Goal: Find specific page/section: Find specific page/section

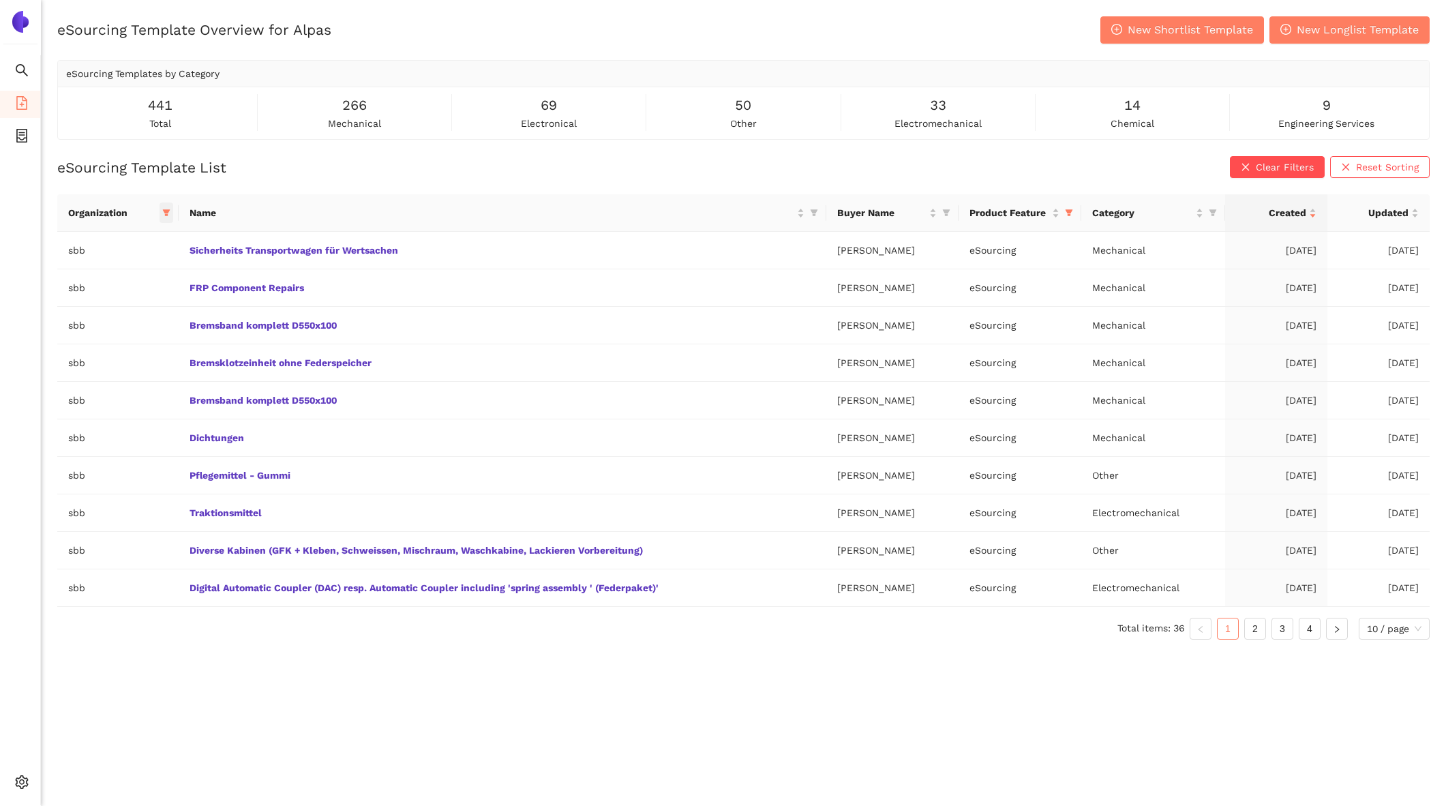
click at [163, 210] on icon "filter" at bounding box center [167, 213] width 8 height 7
click at [273, 216] on span "Name" at bounding box center [492, 212] width 605 height 15
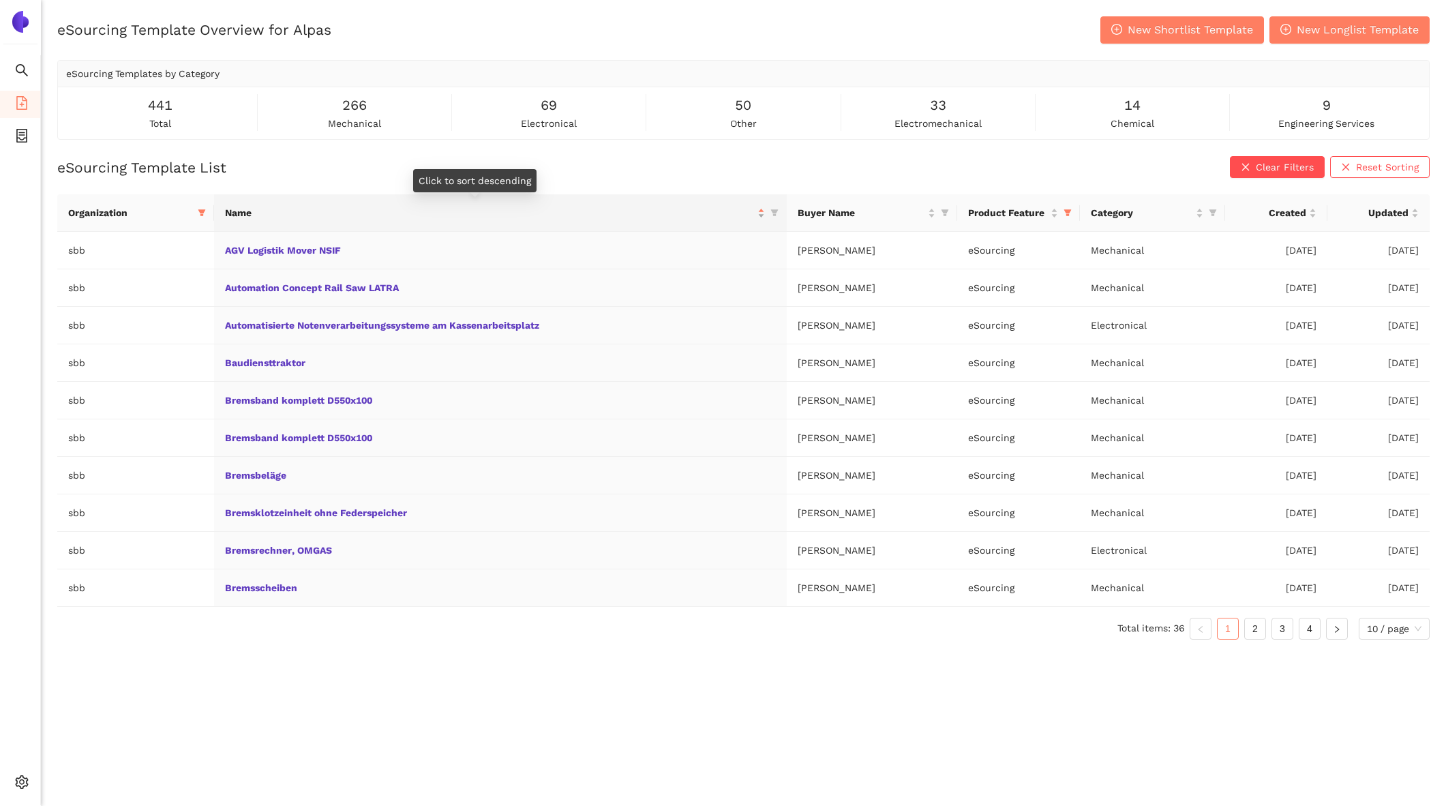
click at [273, 216] on span "Name" at bounding box center [490, 212] width 530 height 15
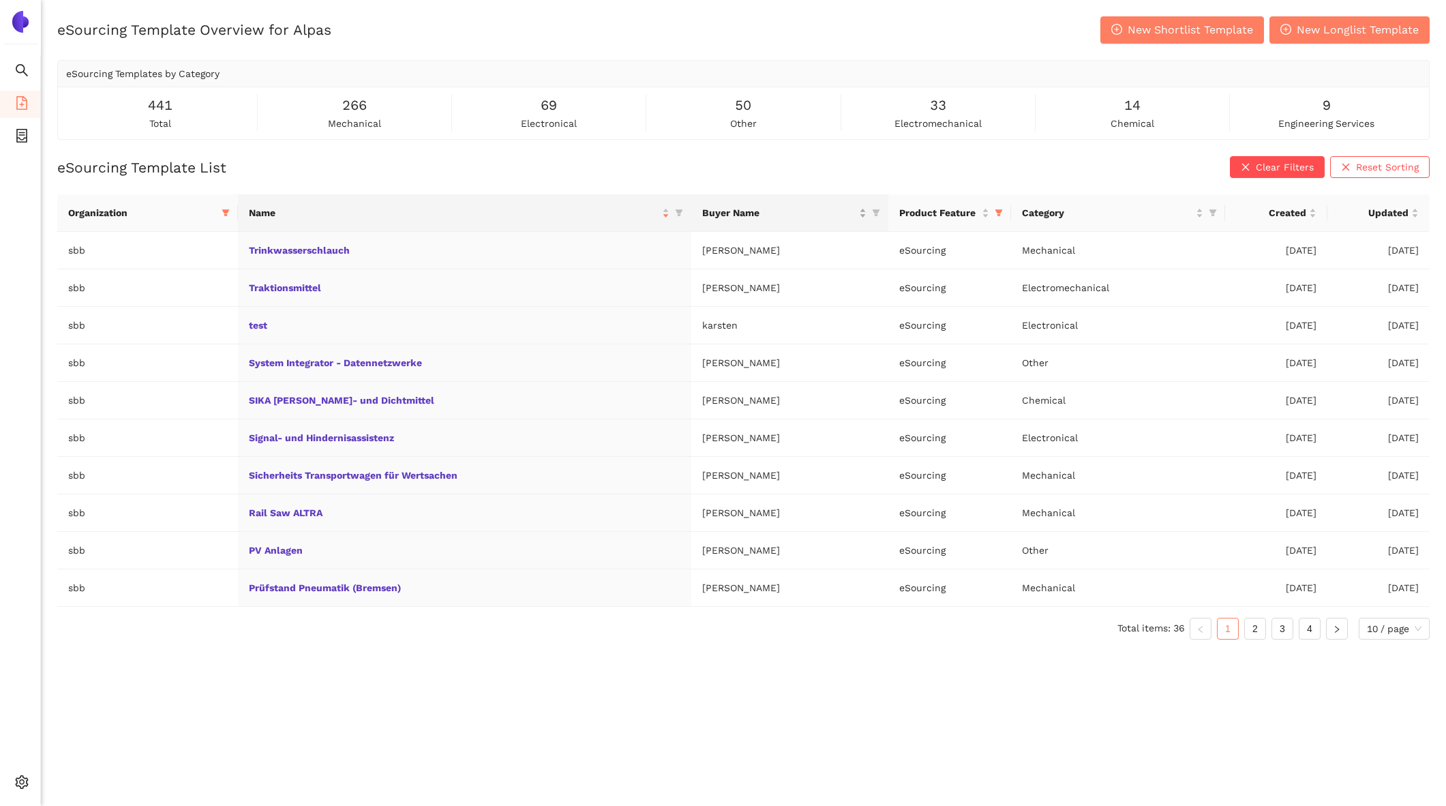
click at [831, 210] on span "Buyer Name" at bounding box center [779, 212] width 154 height 15
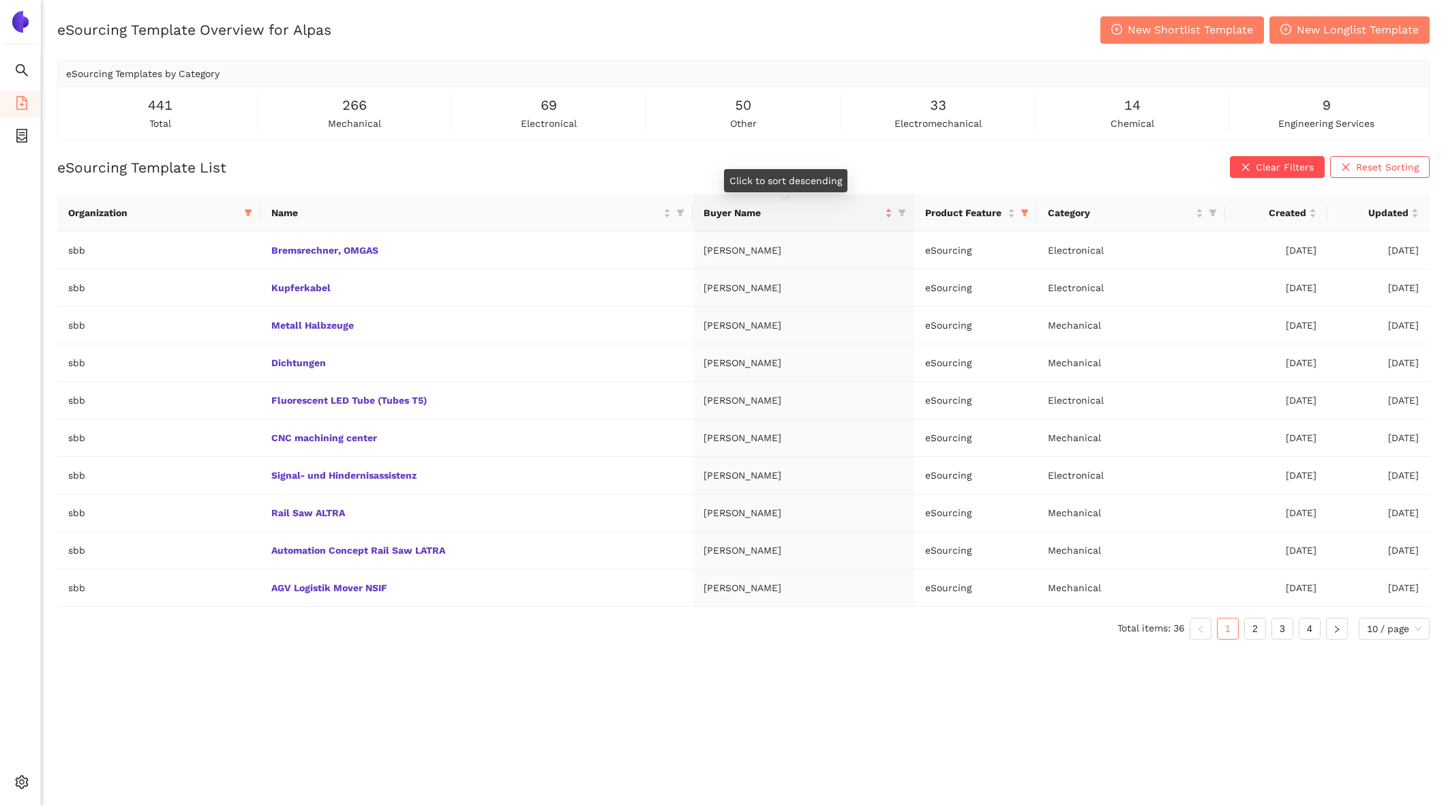
click at [831, 210] on span "Buyer Name" at bounding box center [793, 212] width 179 height 15
click at [807, 208] on span "Buyer Name" at bounding box center [792, 212] width 179 height 15
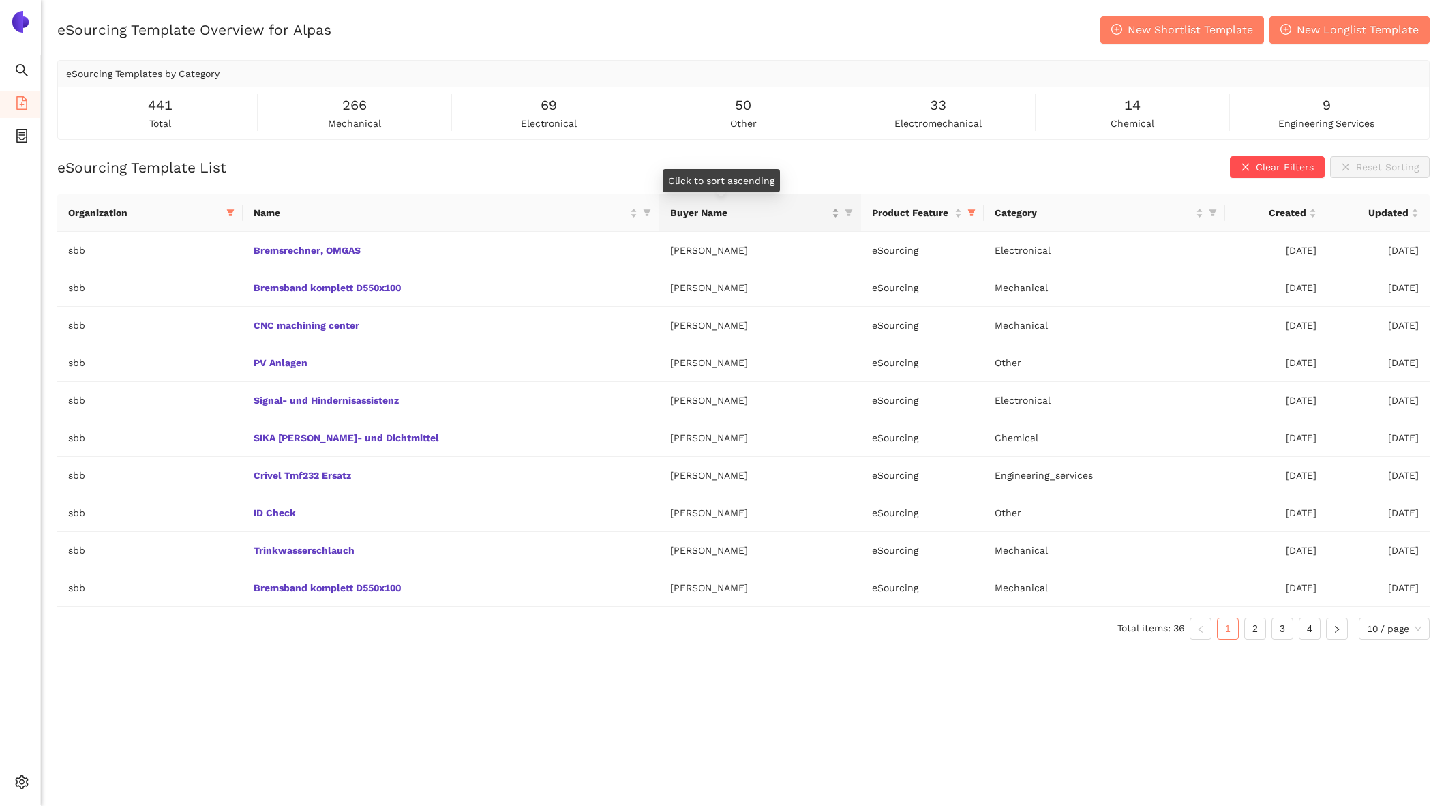
click at [807, 208] on span "Buyer Name" at bounding box center [749, 212] width 159 height 15
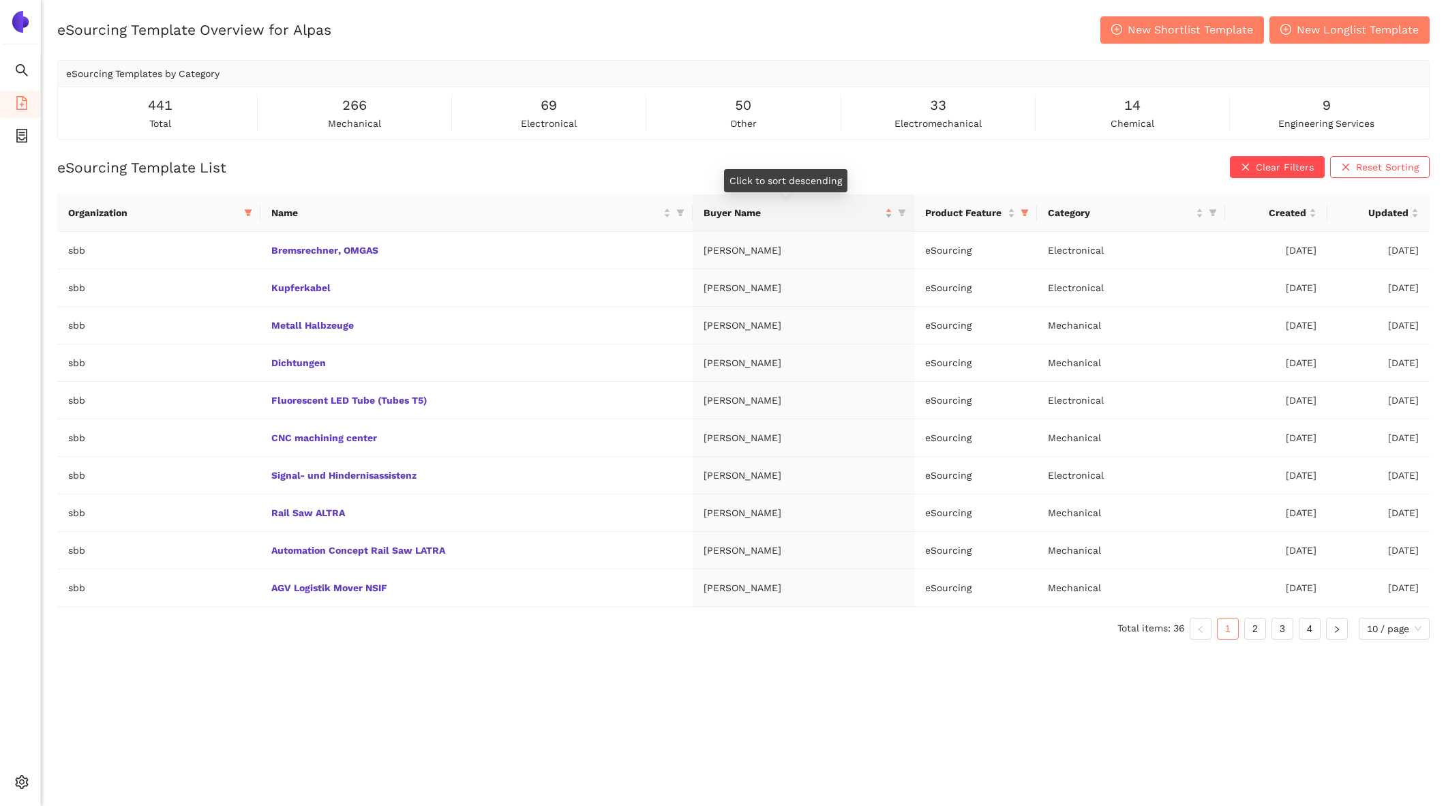
click at [807, 208] on span "Buyer Name" at bounding box center [793, 212] width 179 height 15
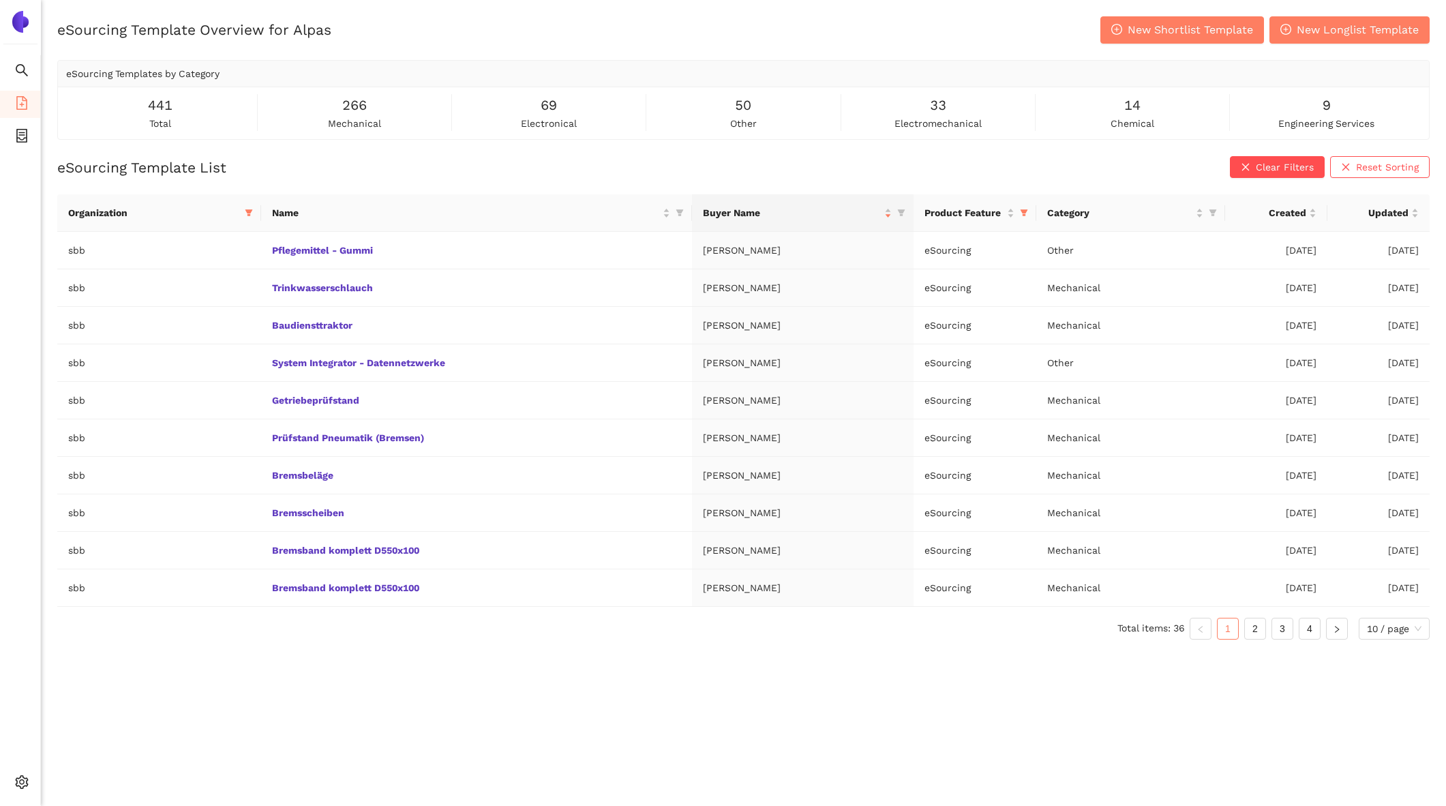
click at [239, 201] on th "Organization" at bounding box center [159, 213] width 204 height 38
click at [307, 211] on span "Name" at bounding box center [466, 212] width 389 height 15
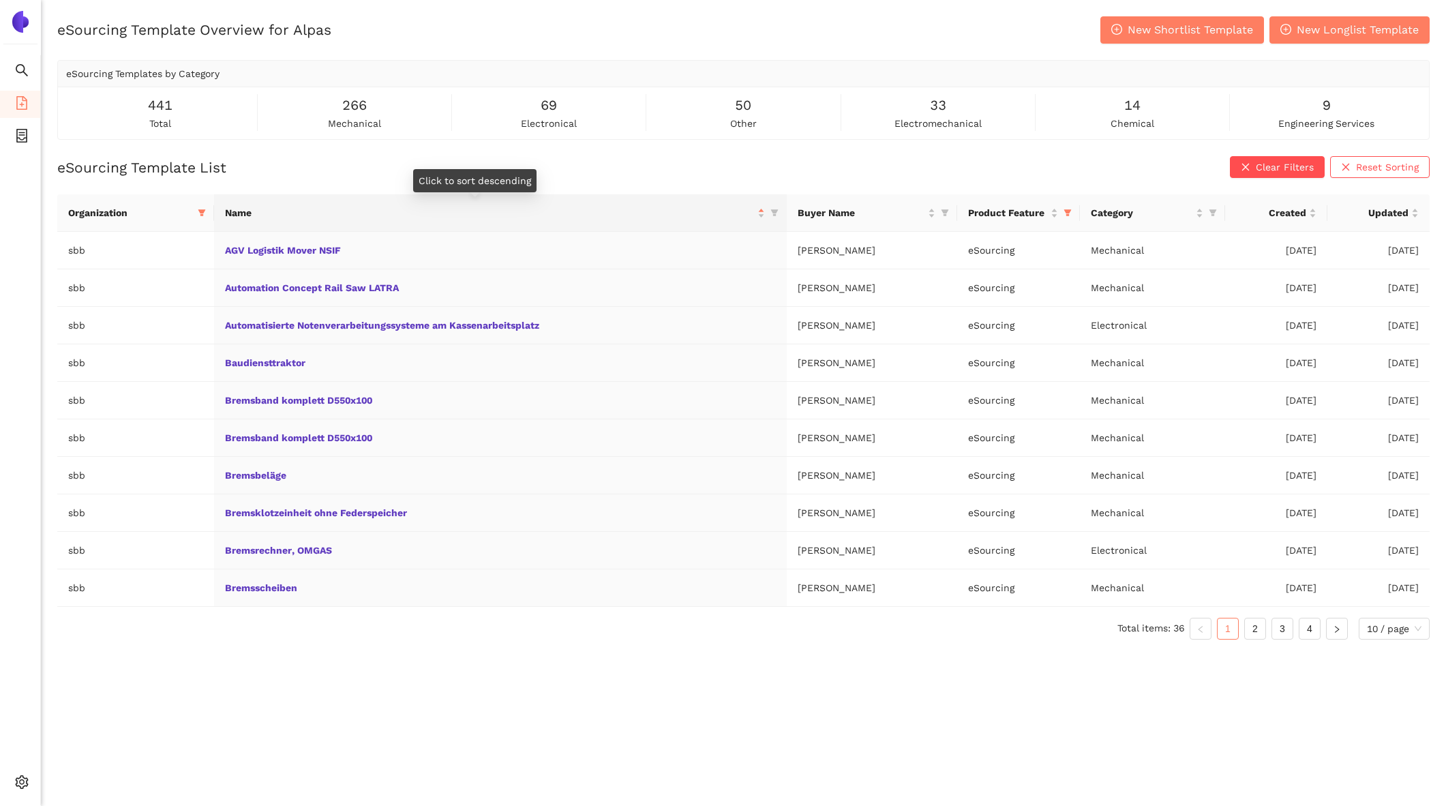
click at [183, 213] on span "Organization" at bounding box center [130, 212] width 124 height 15
click at [837, 228] on th "Buyer Name" at bounding box center [872, 213] width 170 height 38
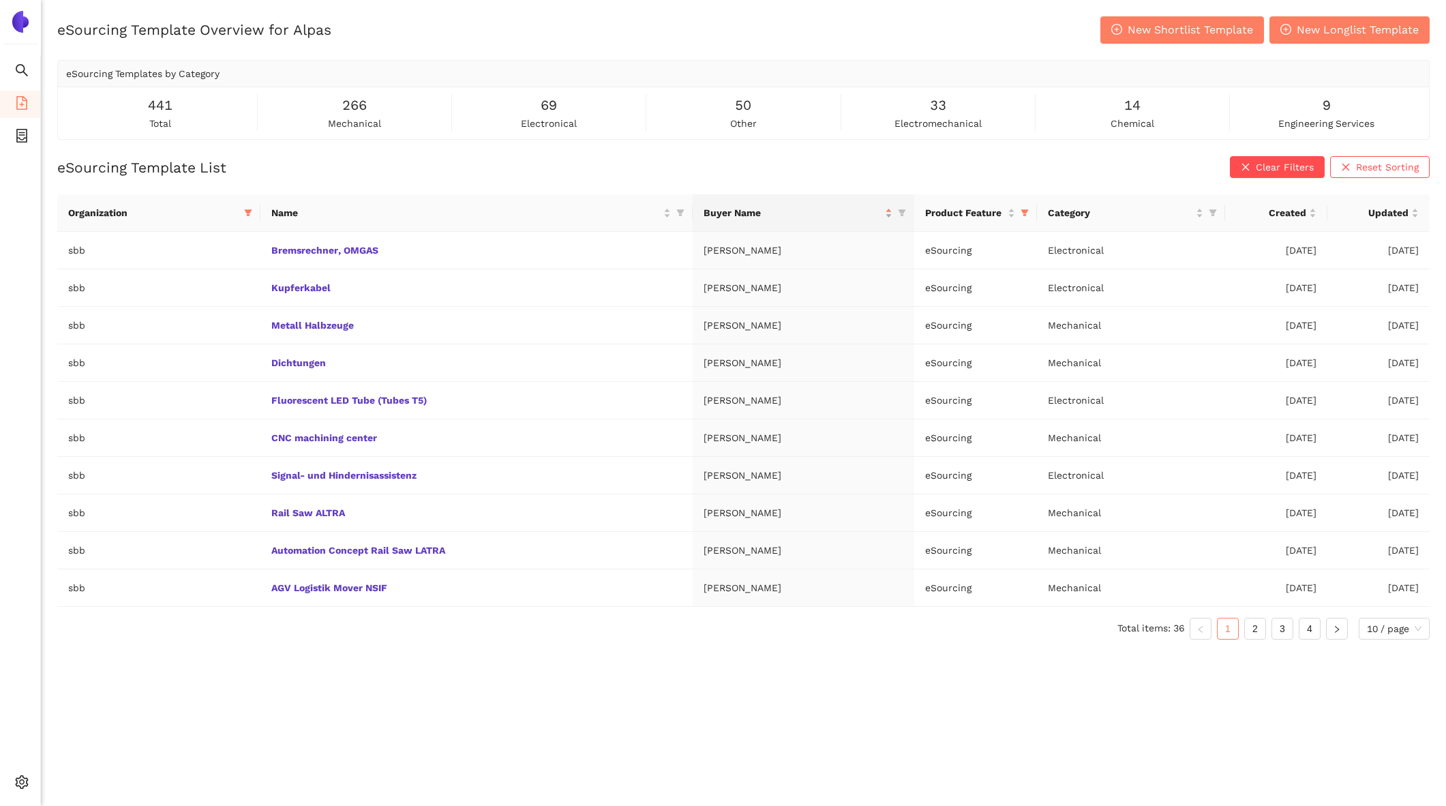
click at [821, 210] on span "Buyer Name" at bounding box center [793, 212] width 179 height 15
click at [1283, 205] on div "Created" at bounding box center [1276, 212] width 80 height 15
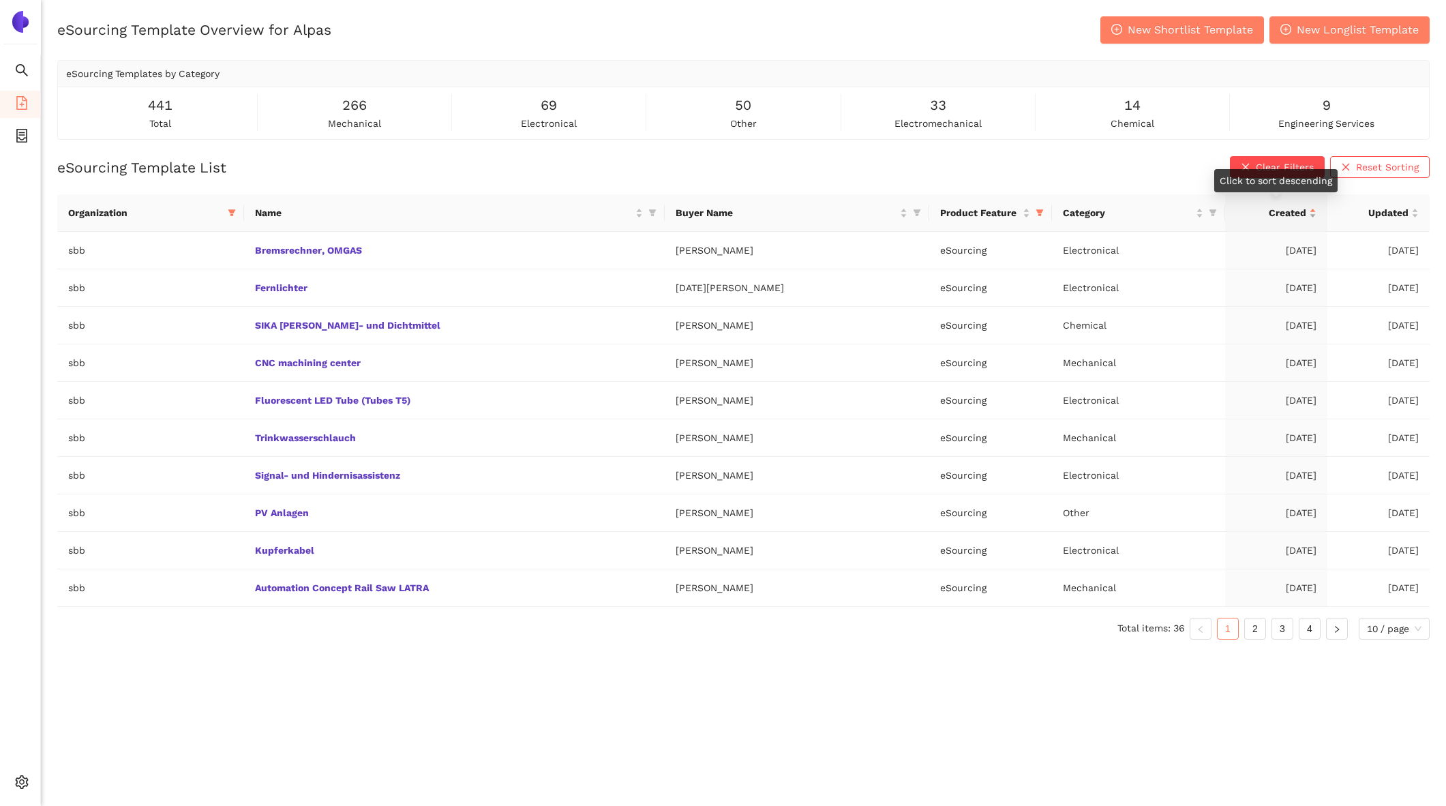
click at [1283, 205] on span "Created" at bounding box center [1271, 212] width 70 height 15
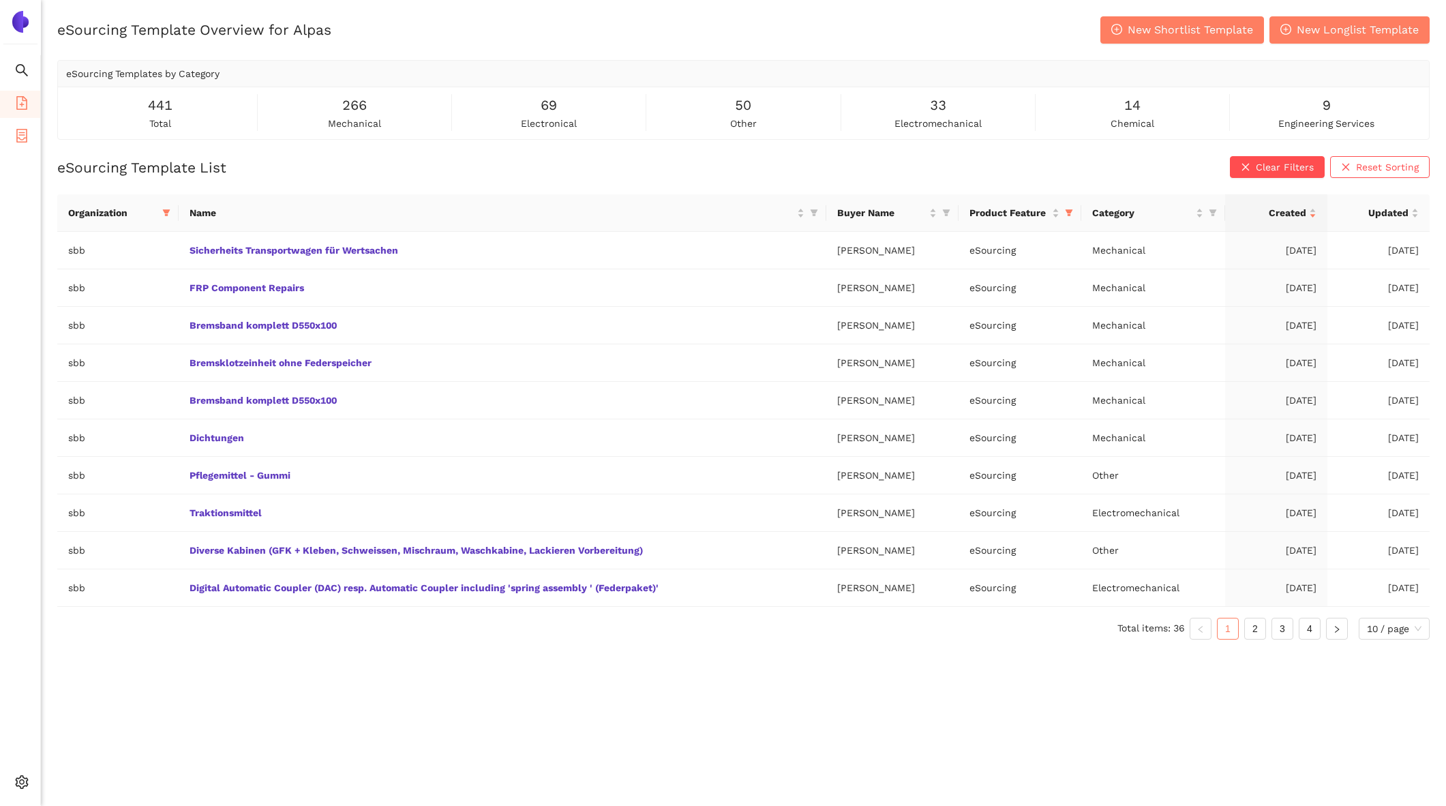
click at [21, 134] on icon "container" at bounding box center [21, 136] width 11 height 14
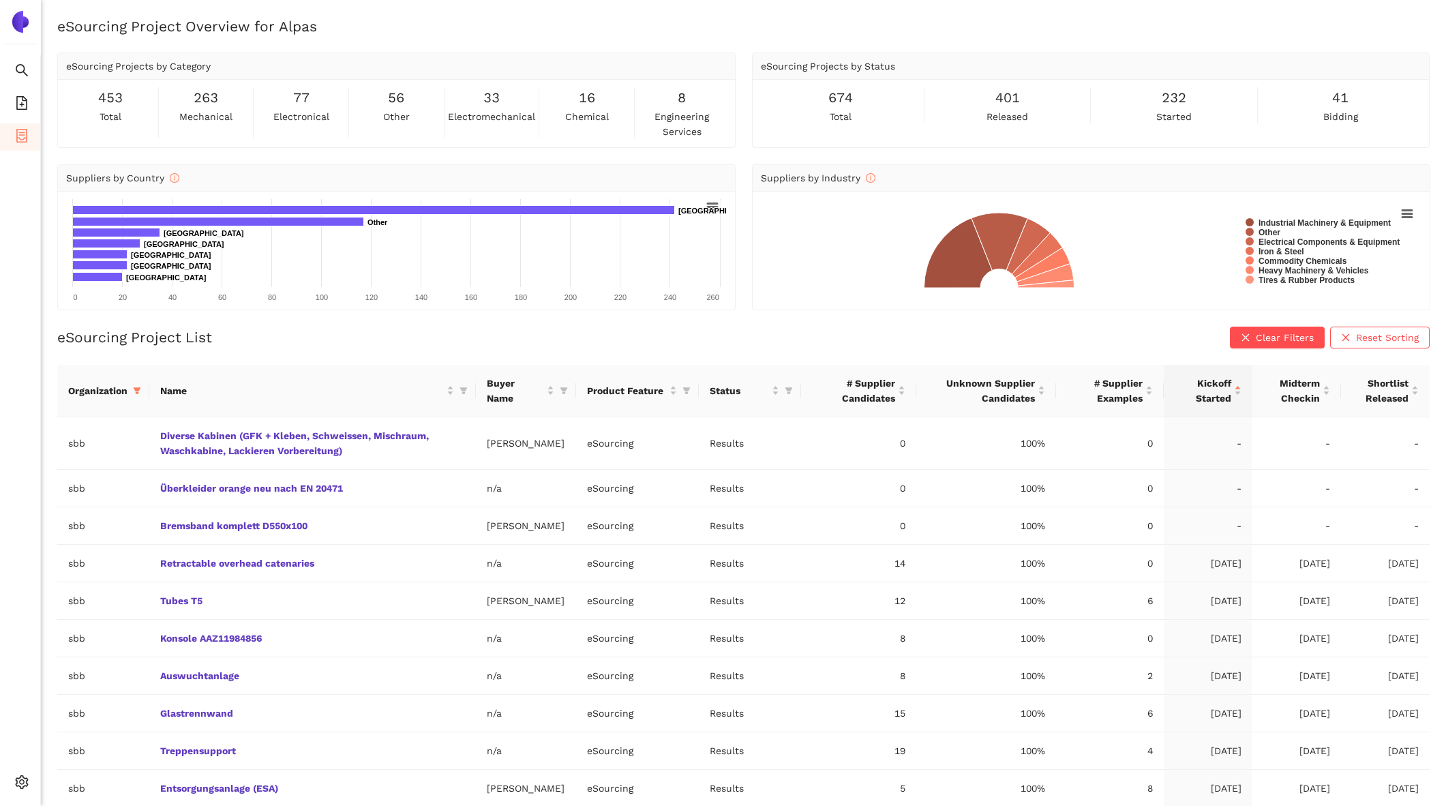
click at [147, 387] on th "Organization" at bounding box center [103, 391] width 92 height 53
click at [23, 775] on icon "setting" at bounding box center [22, 782] width 13 height 14
click at [115, 687] on span "Internal Area" at bounding box center [98, 684] width 61 height 11
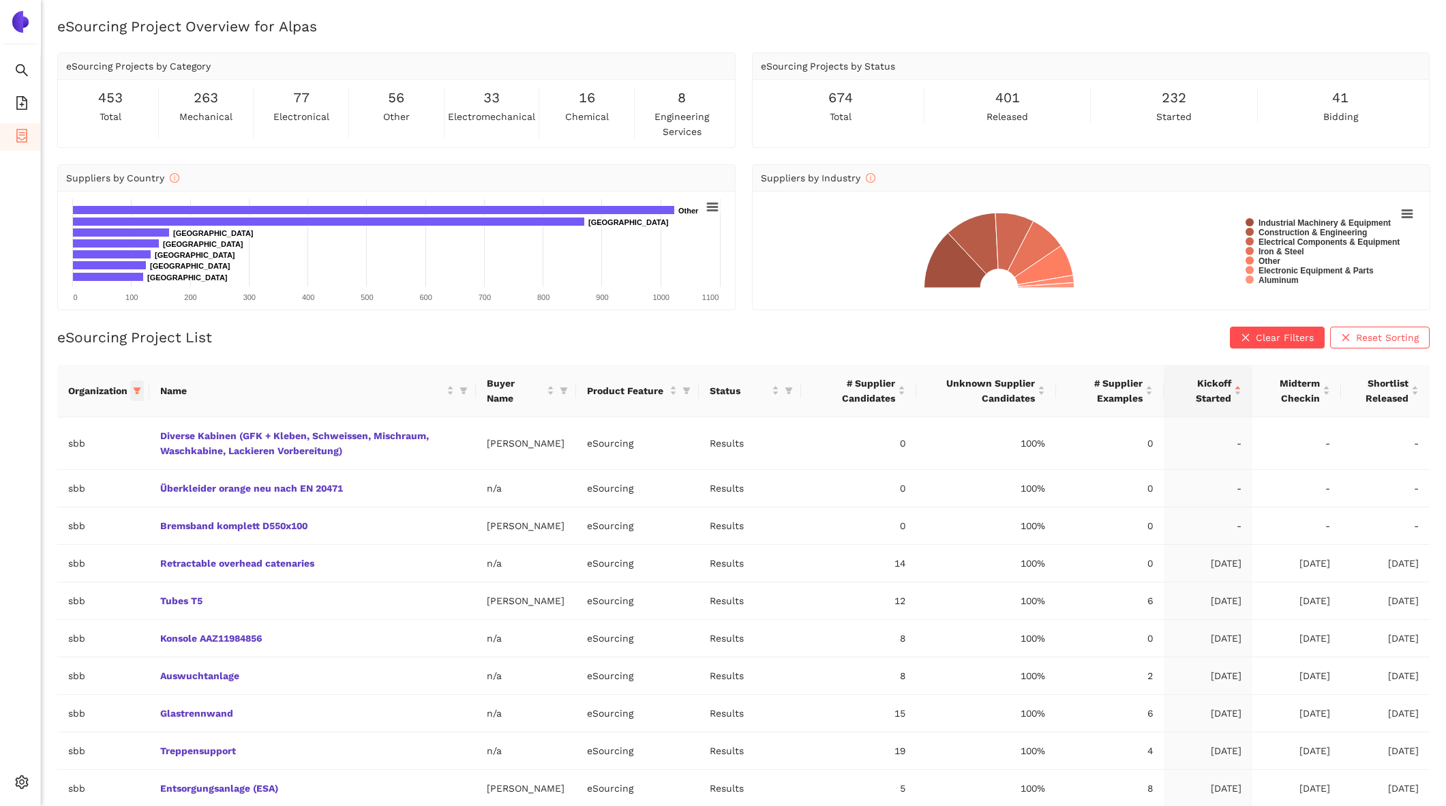
click at [138, 388] on icon "filter" at bounding box center [138, 390] width 8 height 7
click at [35, 627] on span "Reset" at bounding box center [33, 628] width 26 height 15
checkbox input "false"
click at [49, 606] on span "avl-list" at bounding box center [46, 601] width 37 height 11
checkbox input "true"
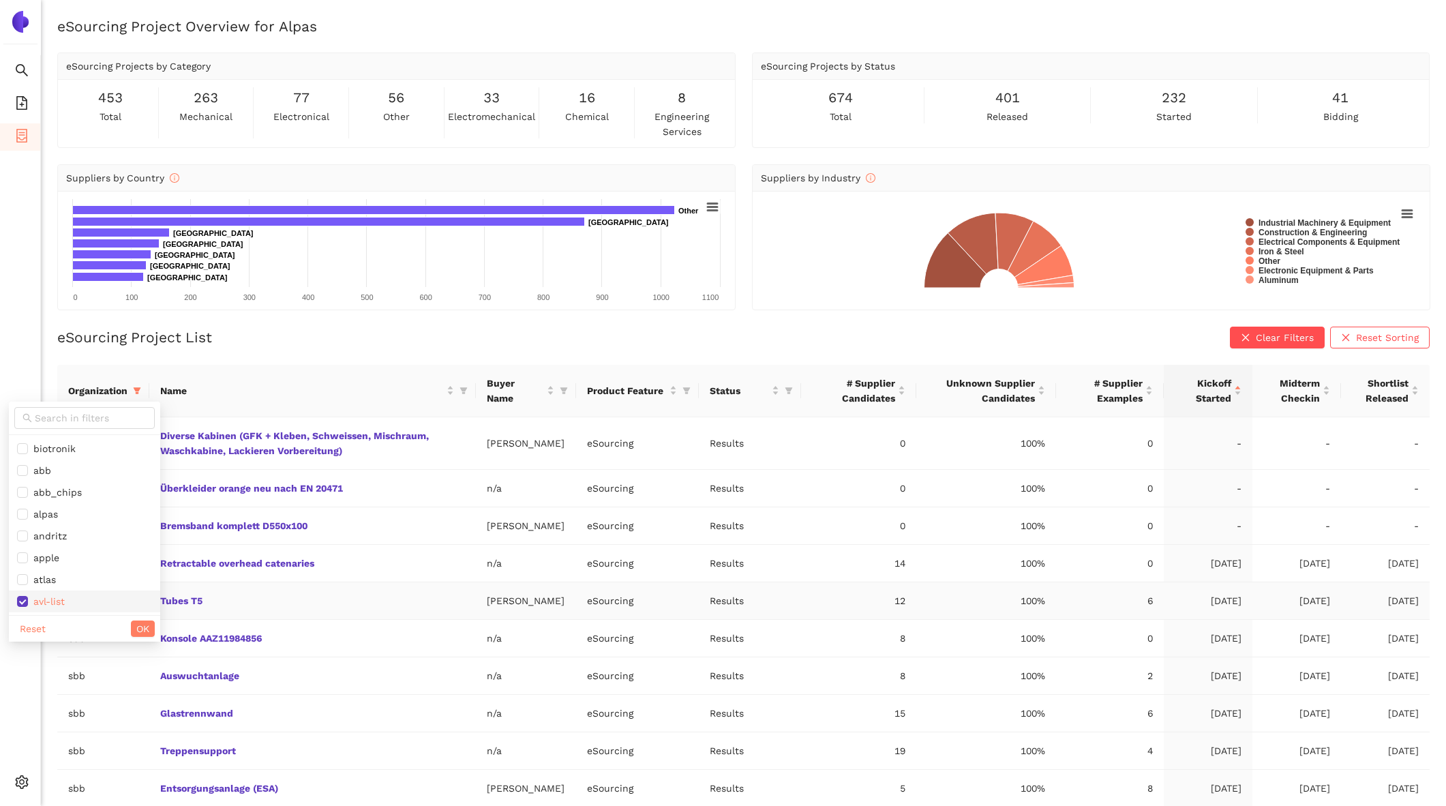
click at [151, 621] on tbody "sbb Diverse Kabinen (GFK + Kleben, Schweissen, Mischraum, Waschkabine, Lackiere…" at bounding box center [743, 612] width 1373 height 390
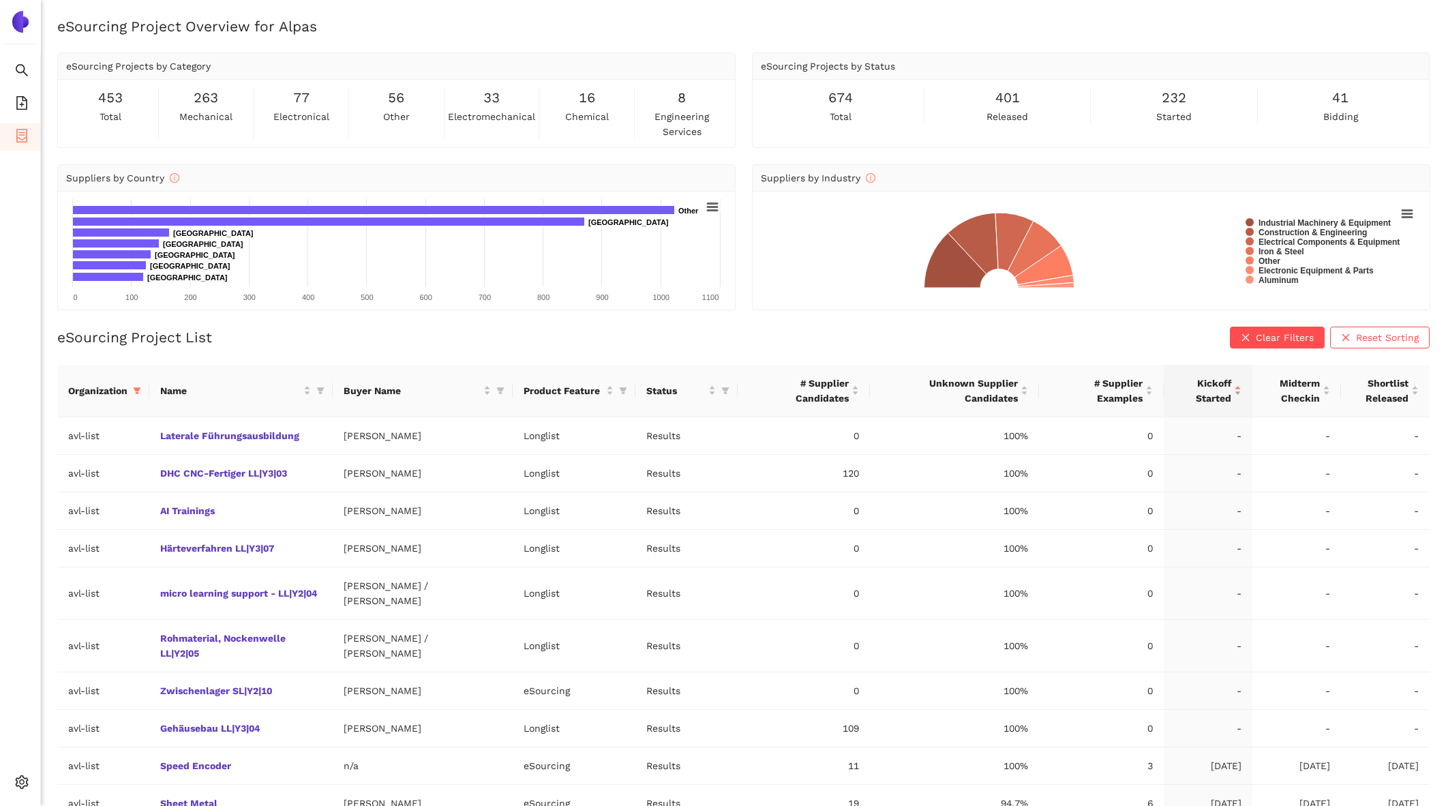
click at [1200, 387] on span "Kickoff Started" at bounding box center [1203, 391] width 57 height 30
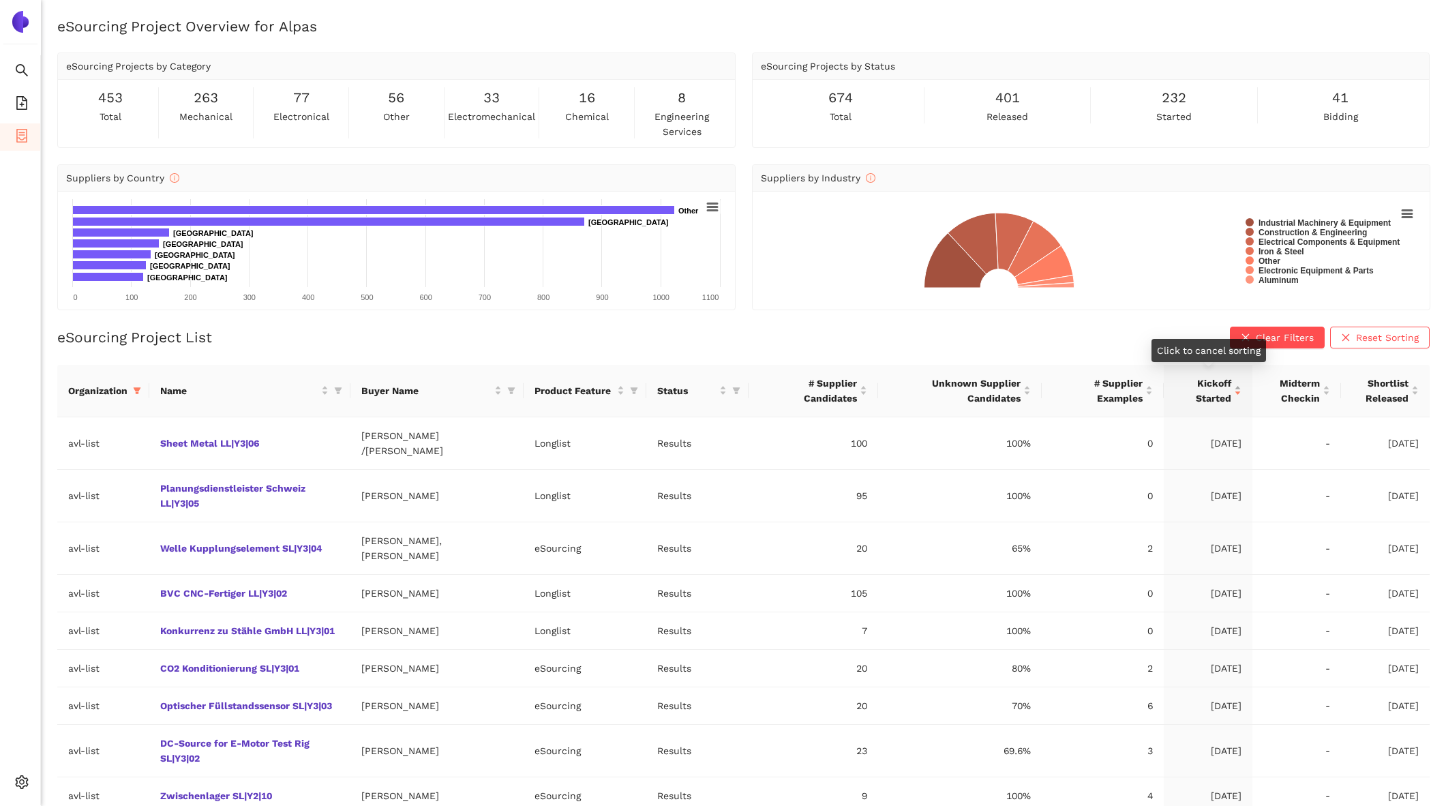
click at [1200, 387] on span "Kickoff Started" at bounding box center [1203, 391] width 57 height 30
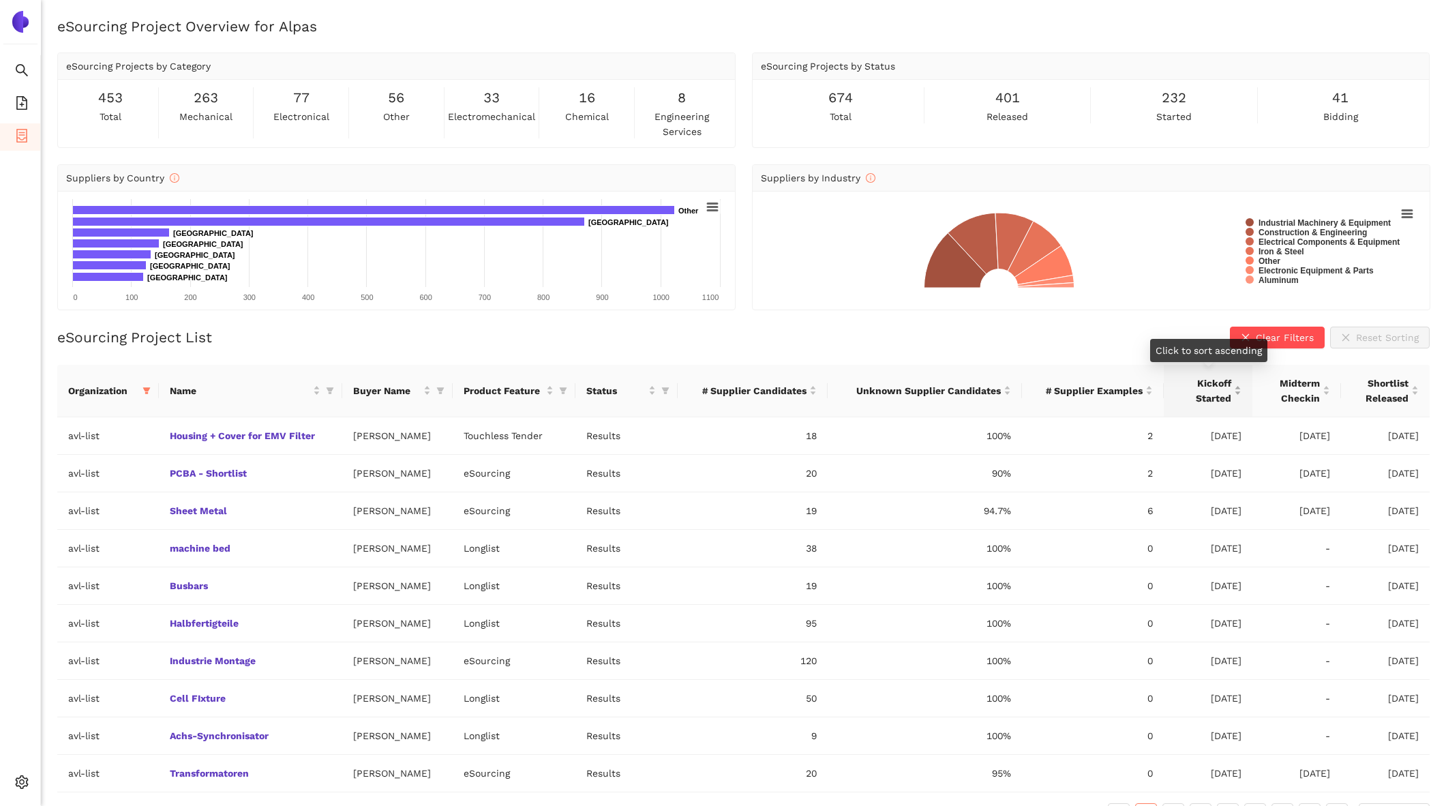
click at [1200, 387] on span "Kickoff Started" at bounding box center [1203, 391] width 57 height 30
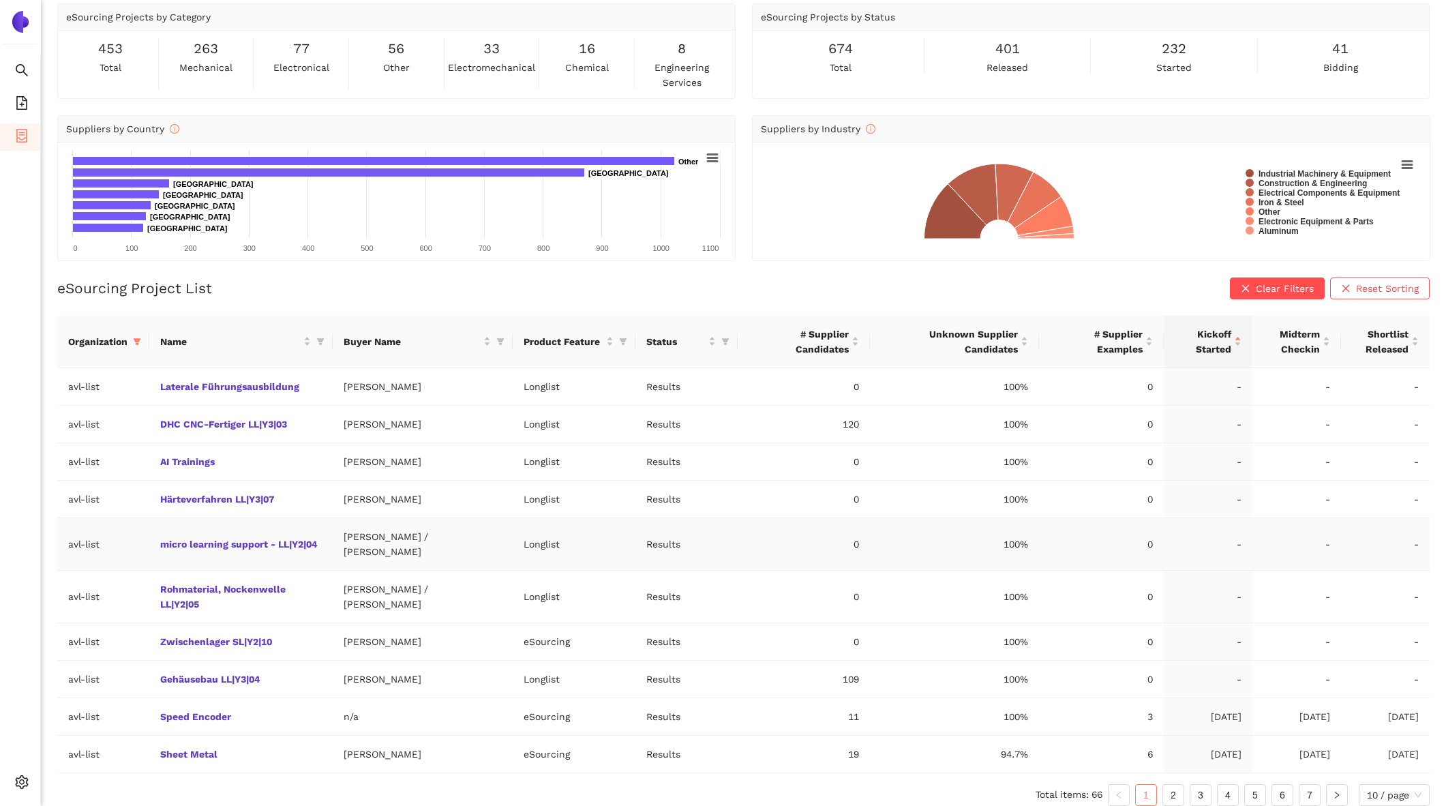
scroll to position [57, 0]
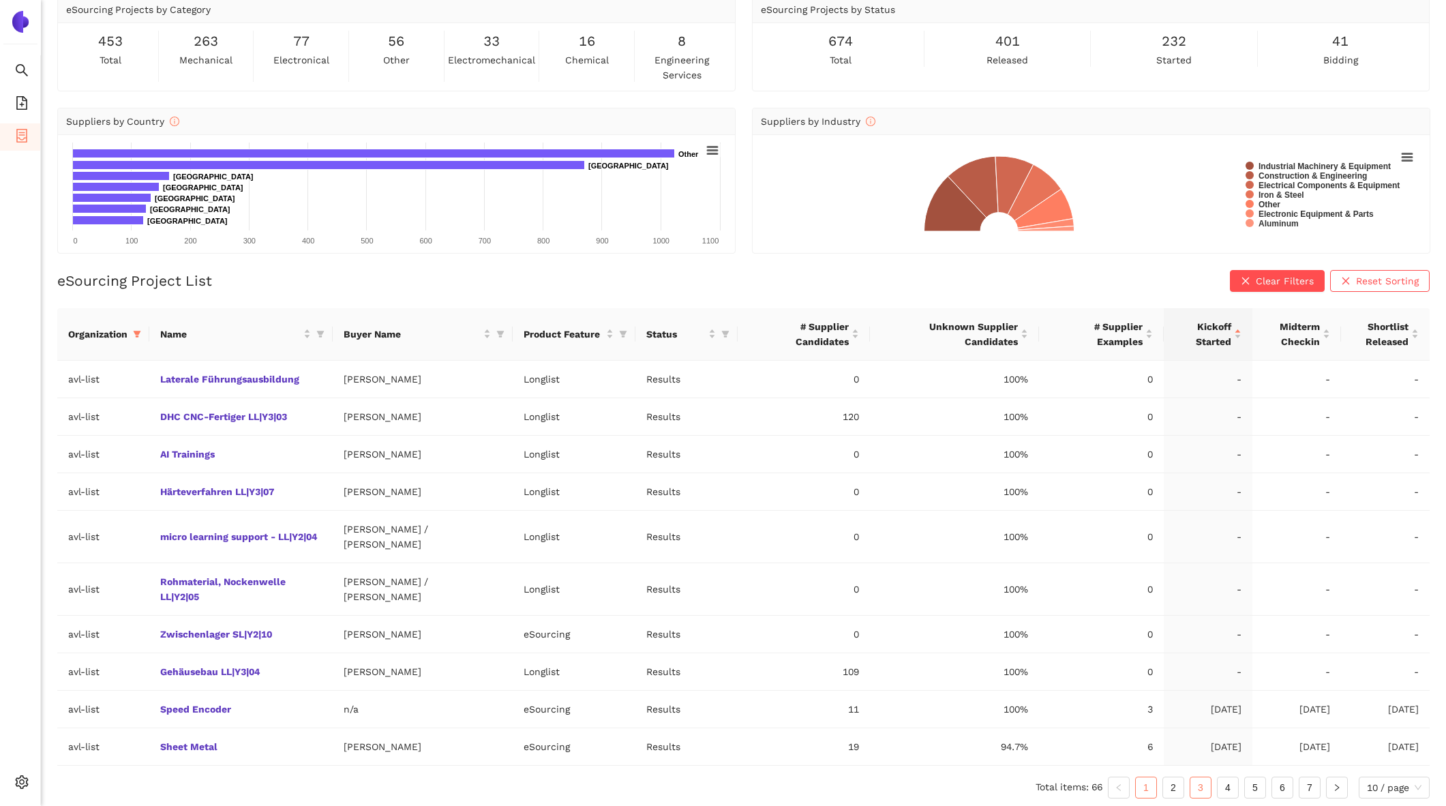
click at [1191, 783] on link "3" at bounding box center [1201, 787] width 20 height 20
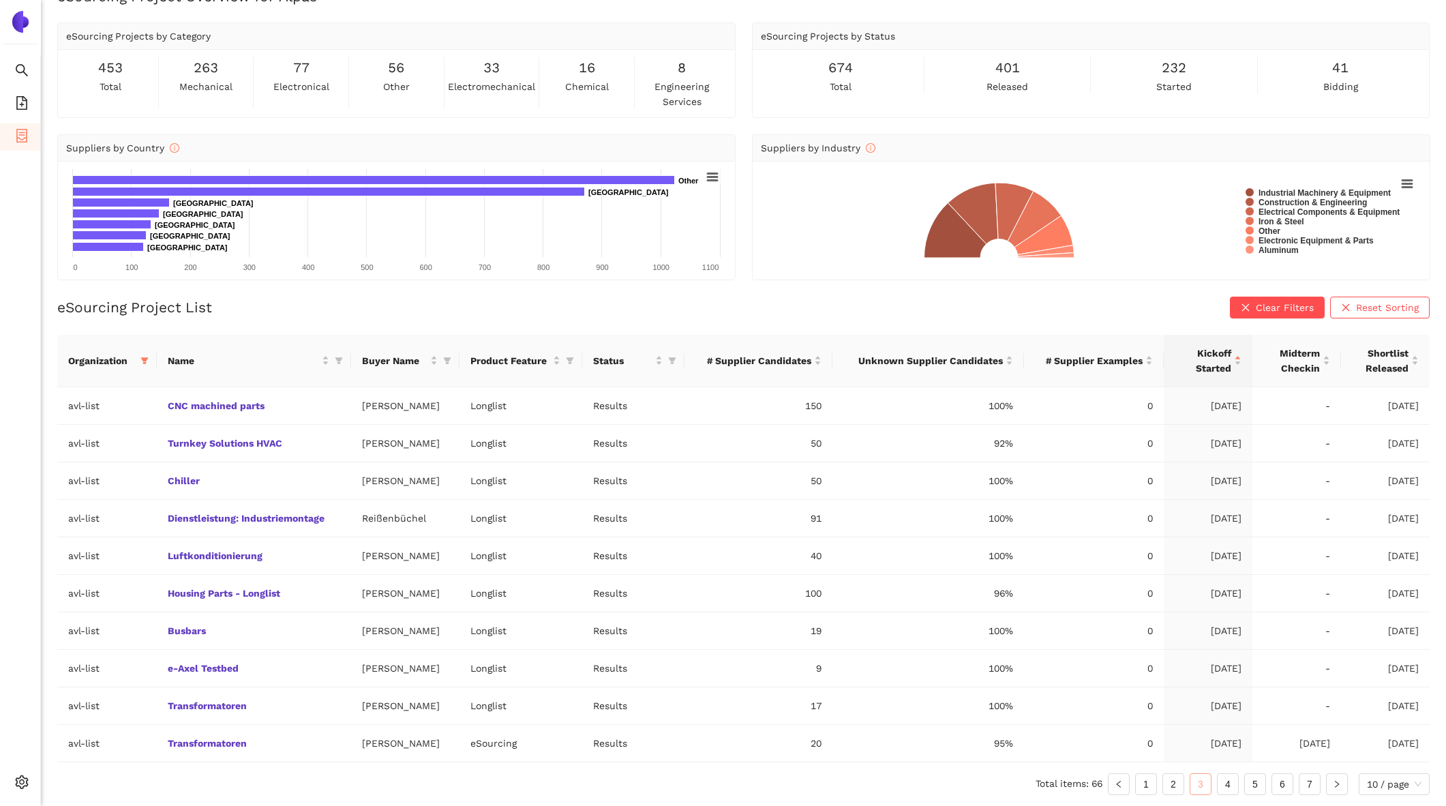
scroll to position [27, 0]
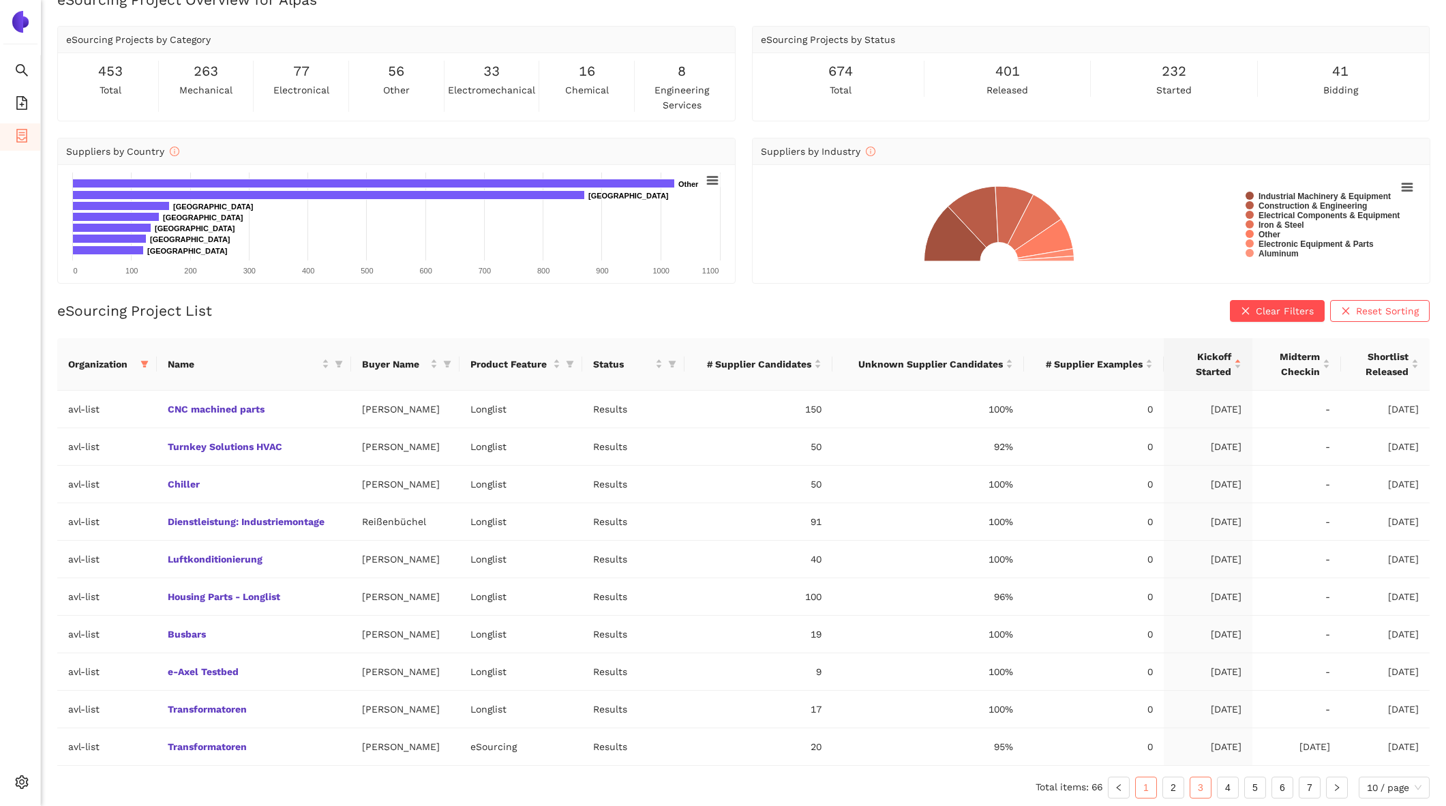
click at [1155, 784] on link "1" at bounding box center [1146, 787] width 20 height 20
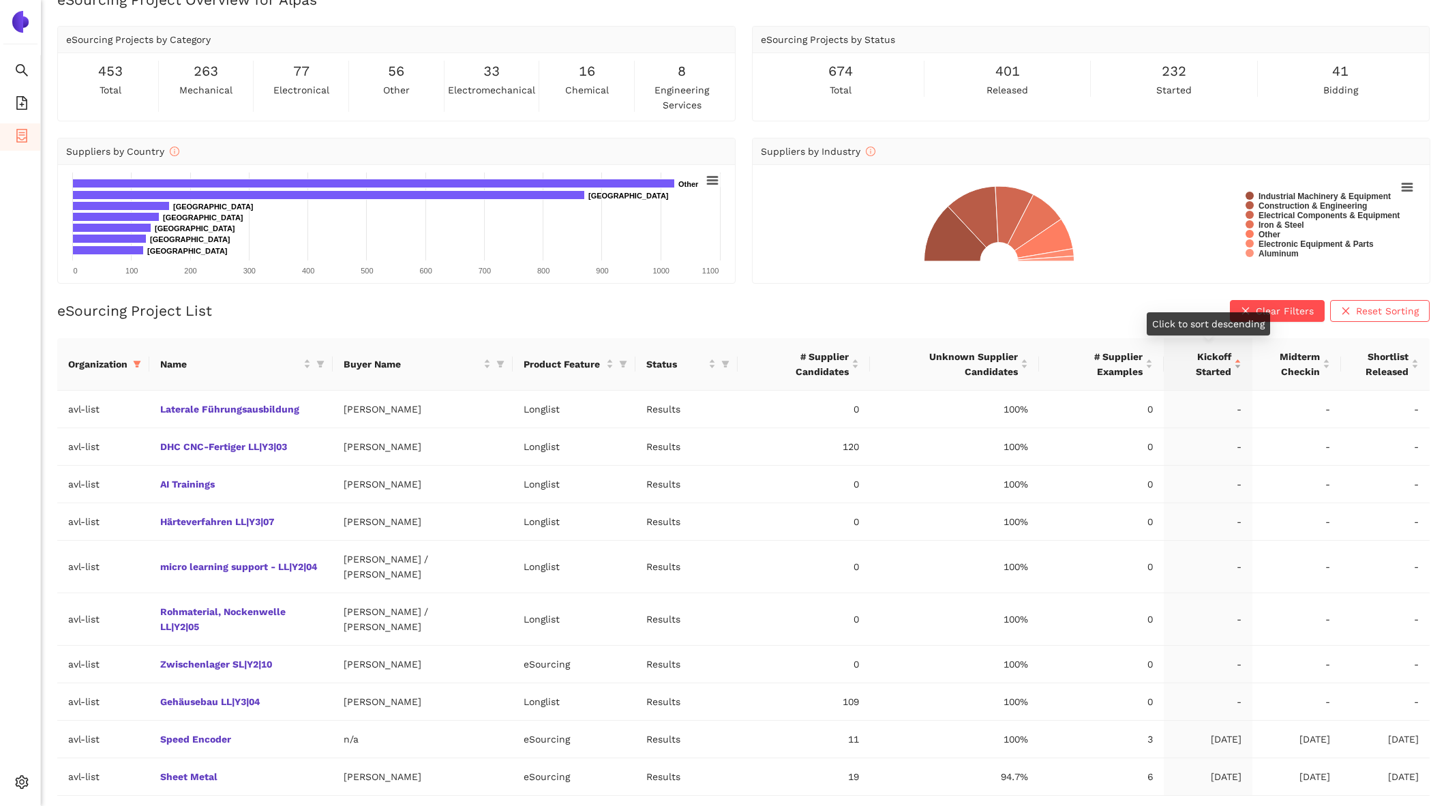
click at [1231, 349] on span "Kickoff Started" at bounding box center [1203, 364] width 57 height 30
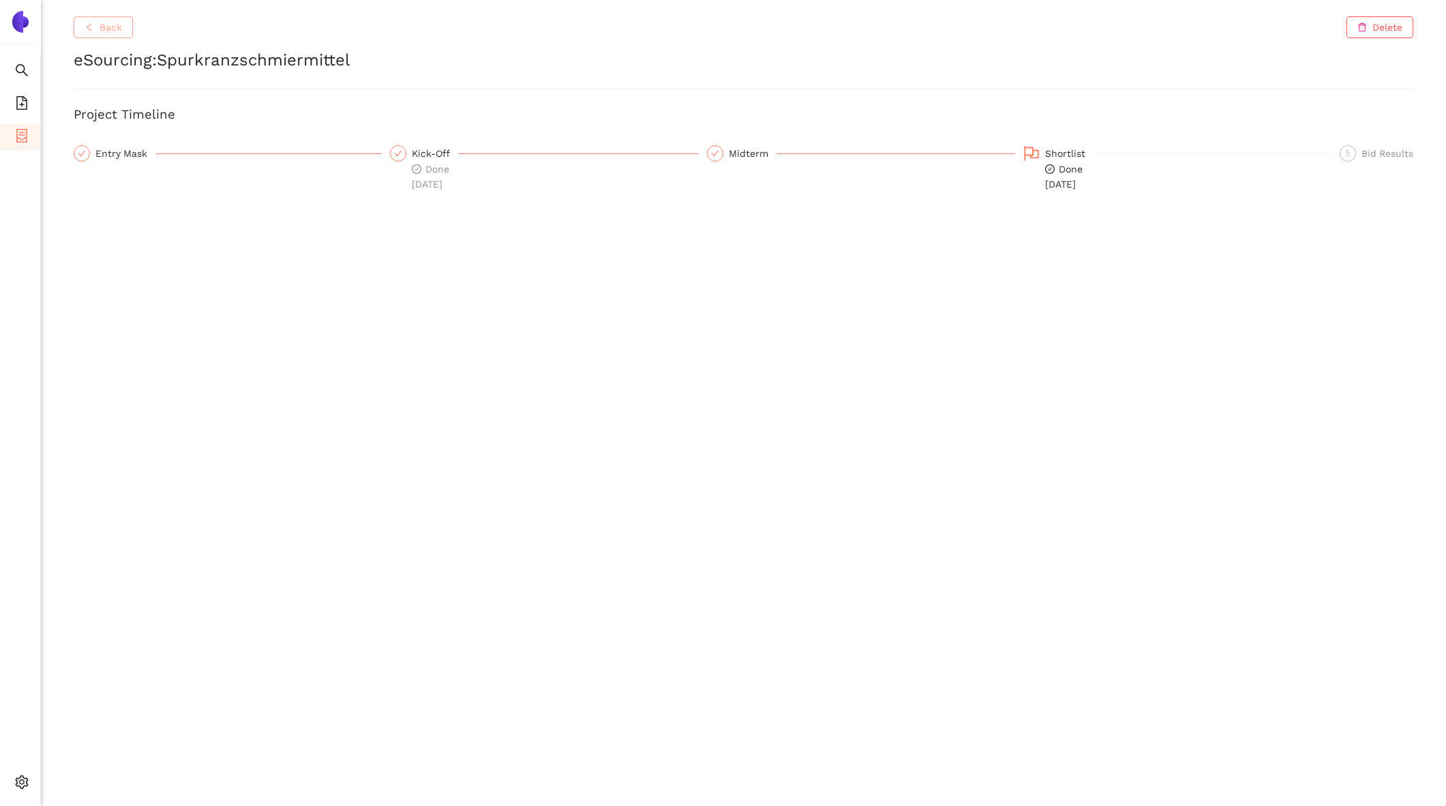
click at [108, 26] on span "Back" at bounding box center [111, 27] width 23 height 15
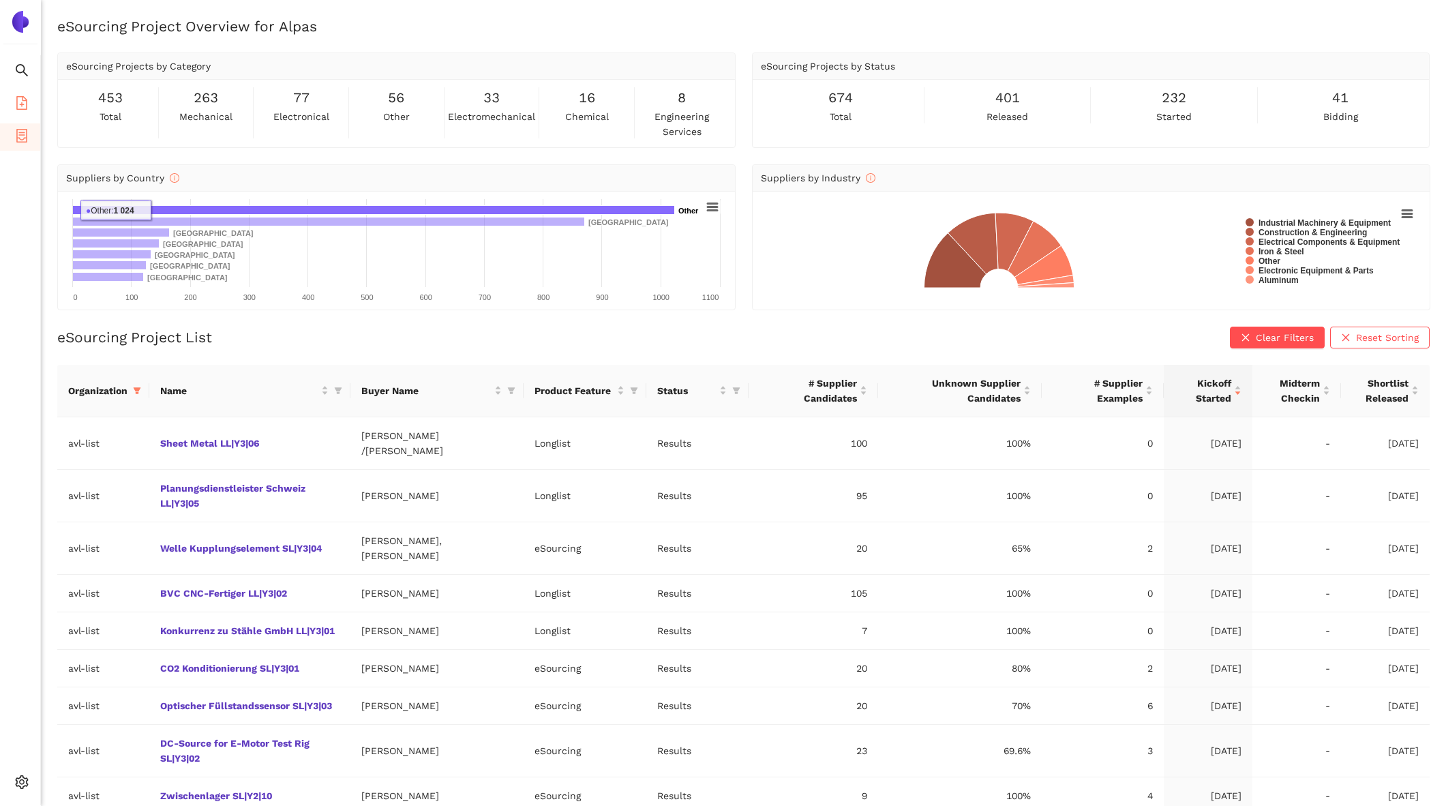
click at [15, 100] on icon "file-add" at bounding box center [22, 103] width 14 height 14
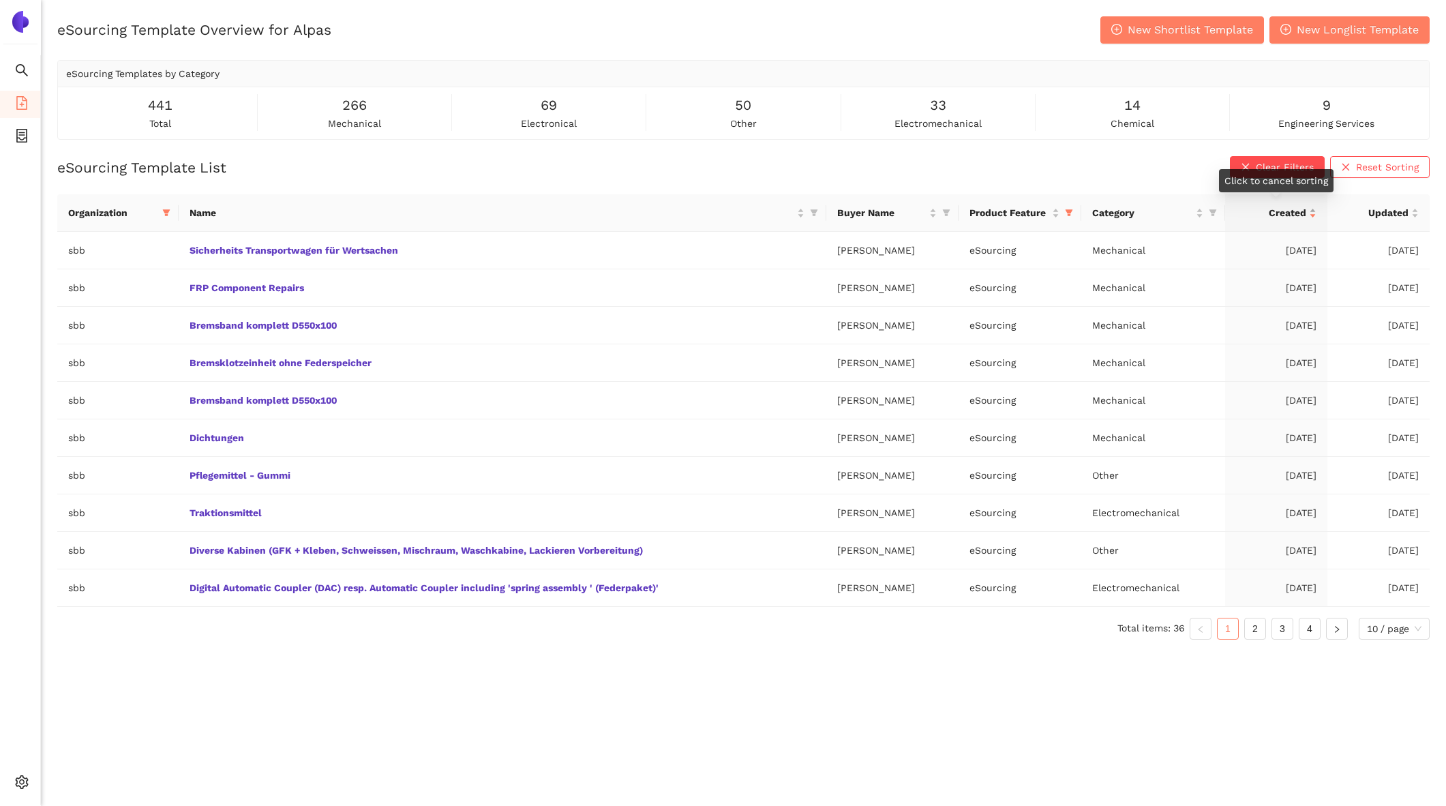
click at [1302, 211] on span "Created" at bounding box center [1271, 212] width 70 height 15
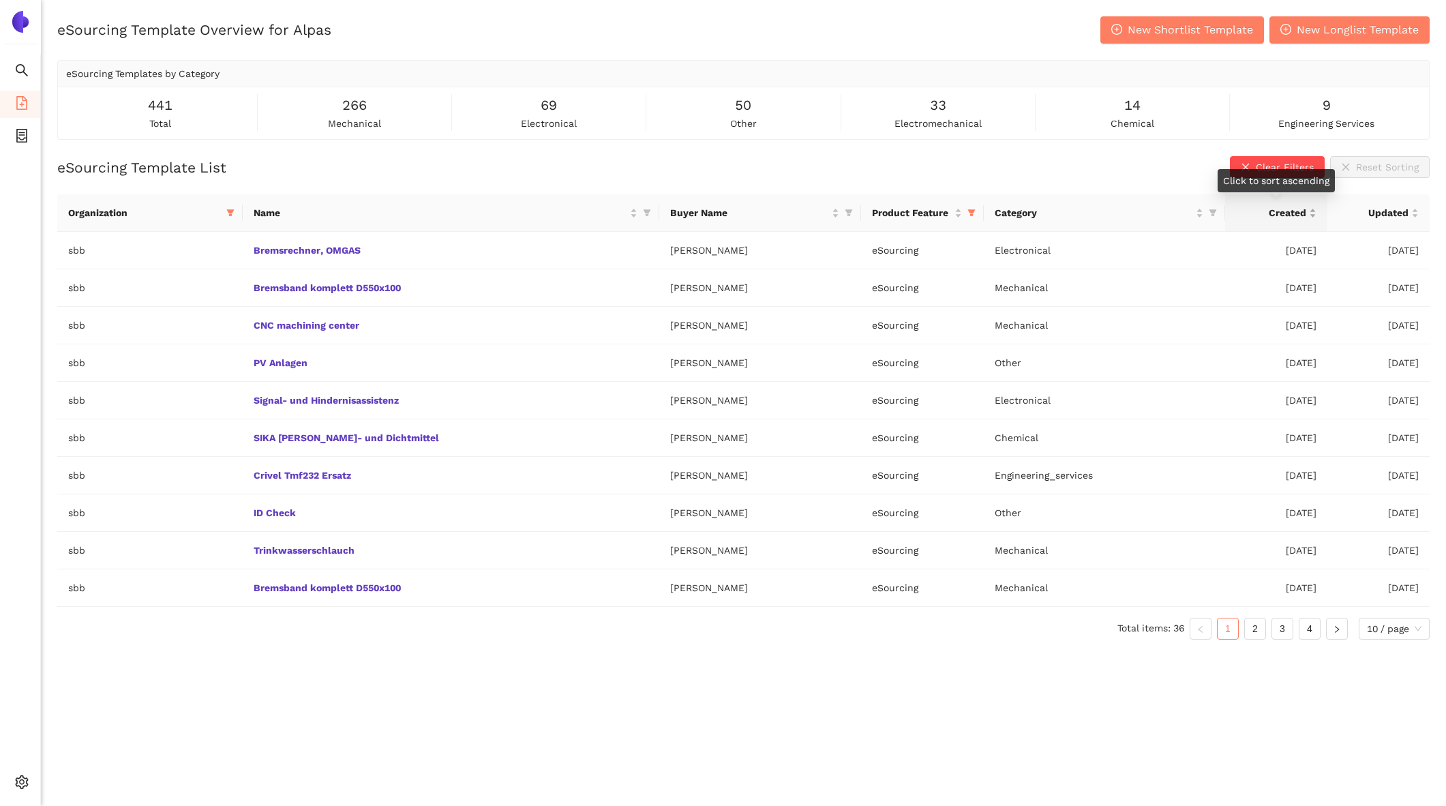
click at [1302, 211] on span "Created" at bounding box center [1271, 212] width 70 height 15
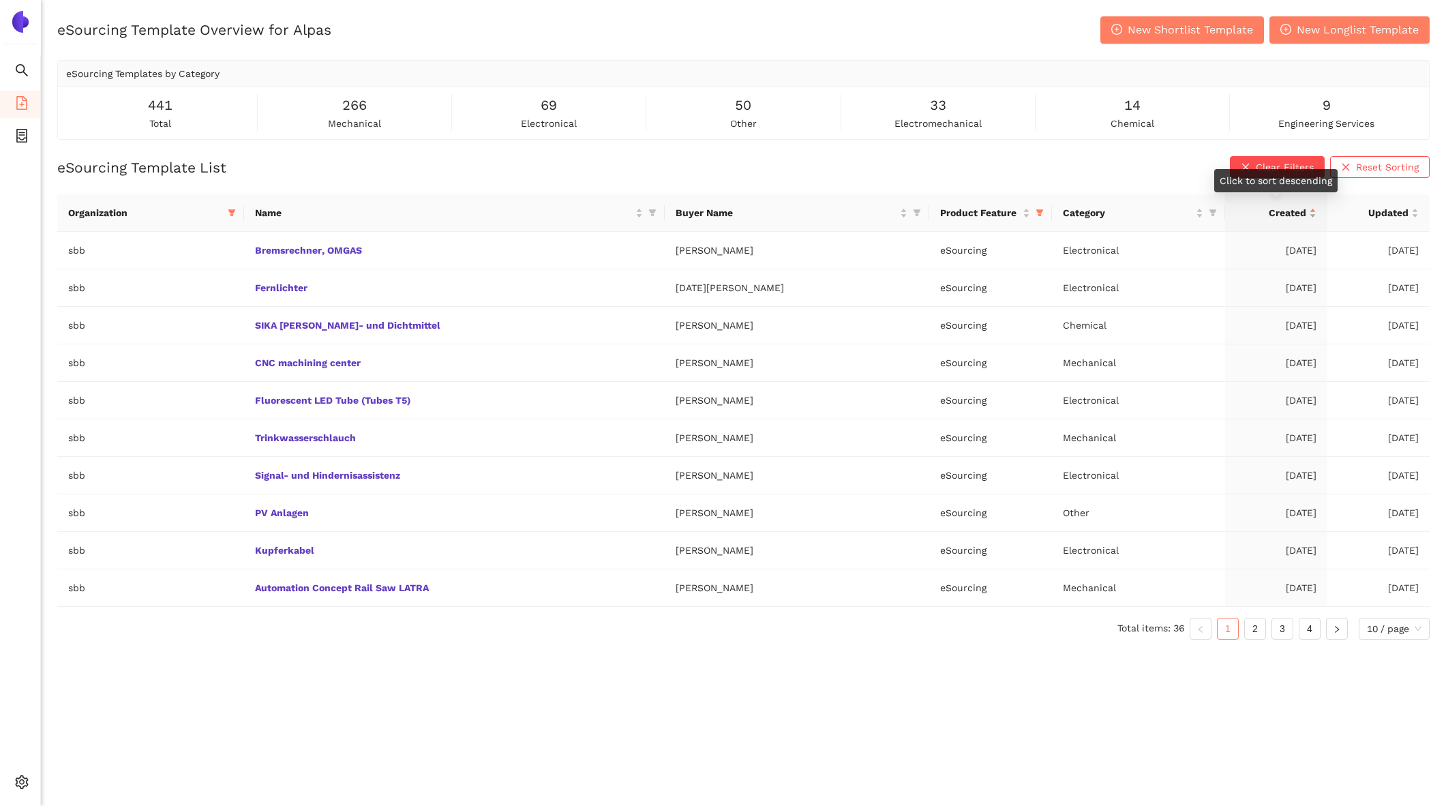
click at [1302, 211] on span "Created" at bounding box center [1271, 212] width 70 height 15
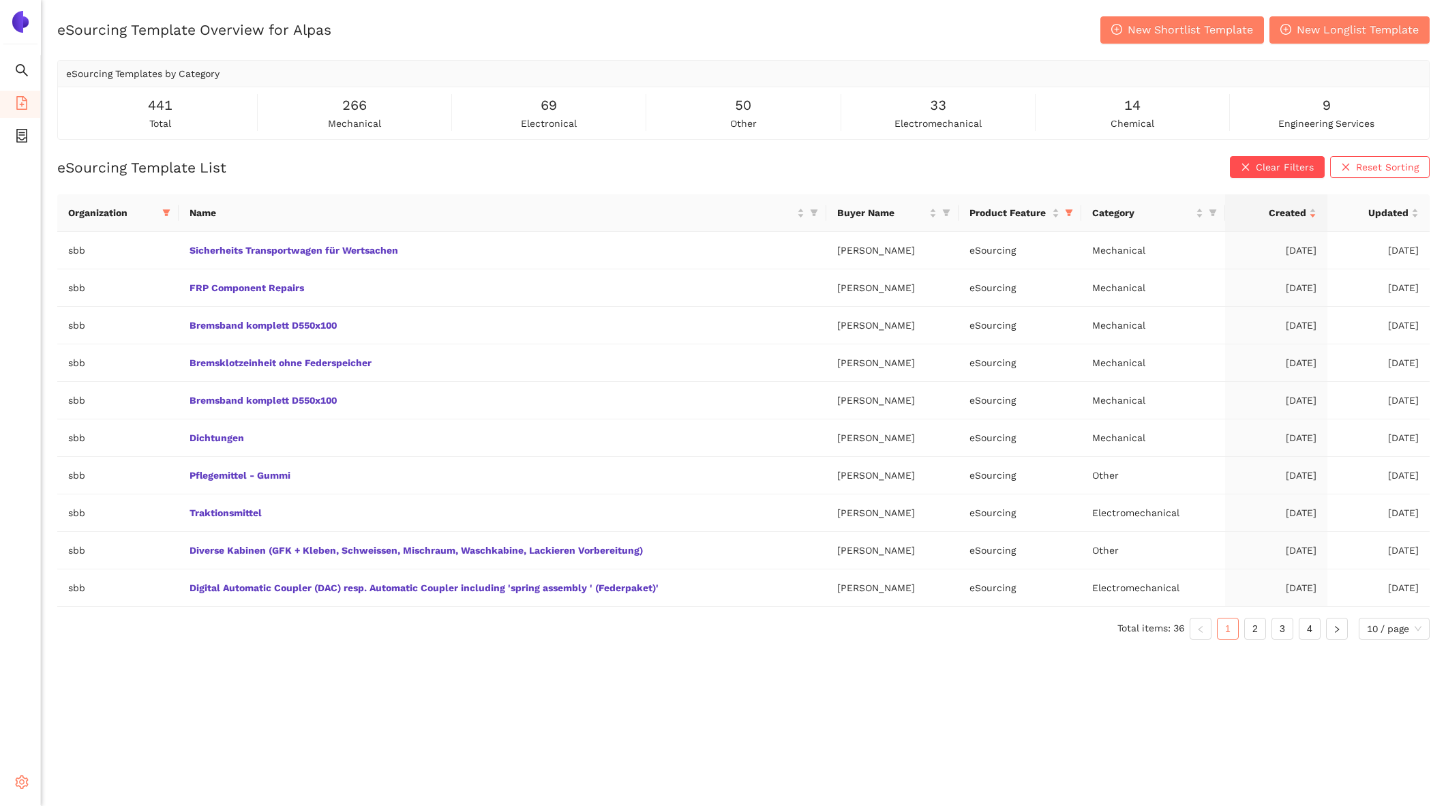
click at [12, 786] on div "Settings" at bounding box center [20, 784] width 41 height 27
click at [104, 691] on li "Internal Area" at bounding box center [97, 684] width 113 height 27
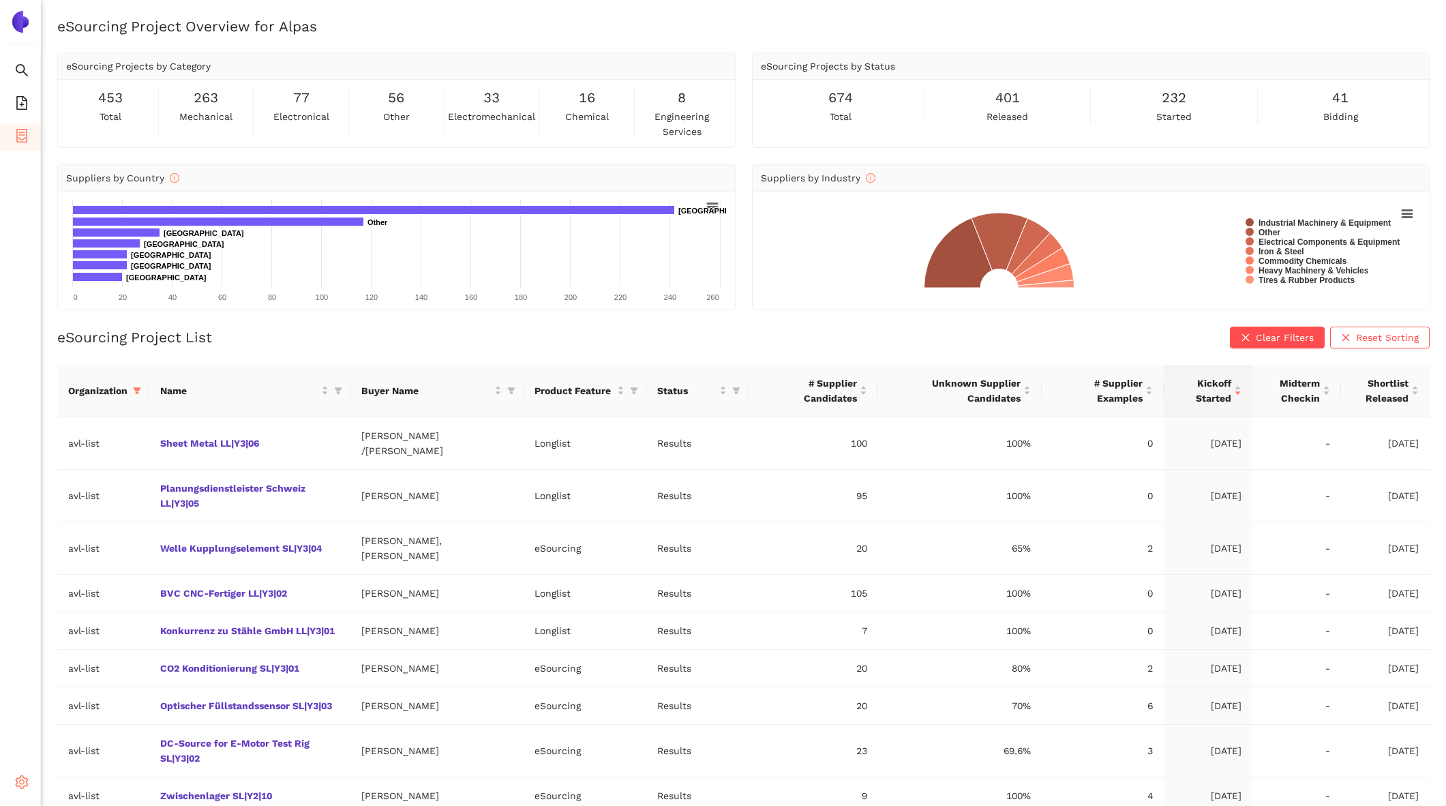
click at [31, 781] on div "Settings" at bounding box center [20, 784] width 41 height 27
click at [88, 691] on li "Internal Area" at bounding box center [97, 684] width 113 height 27
